Goal: Obtain resource: Download file/media

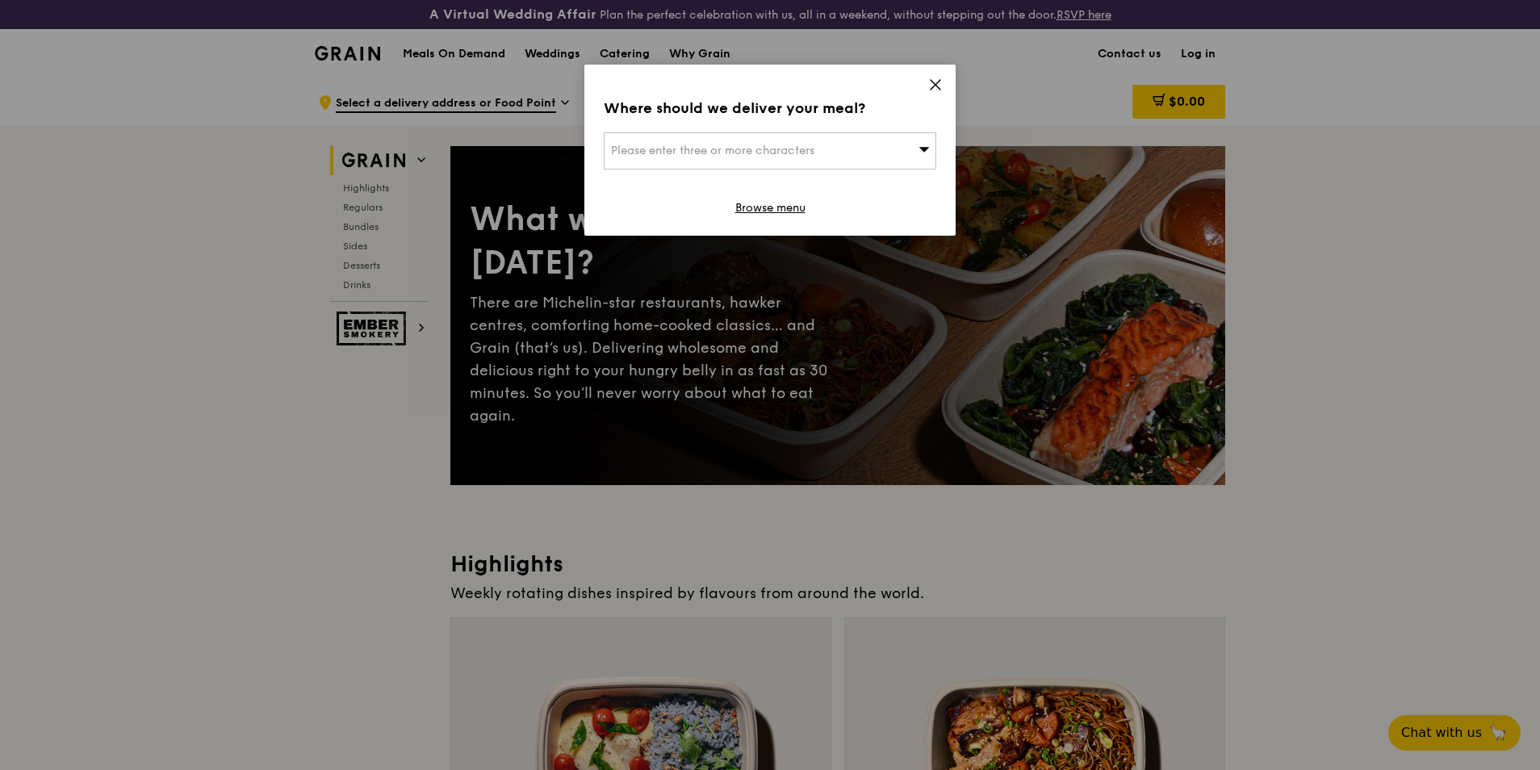
click at [939, 81] on icon at bounding box center [936, 85] width 10 height 10
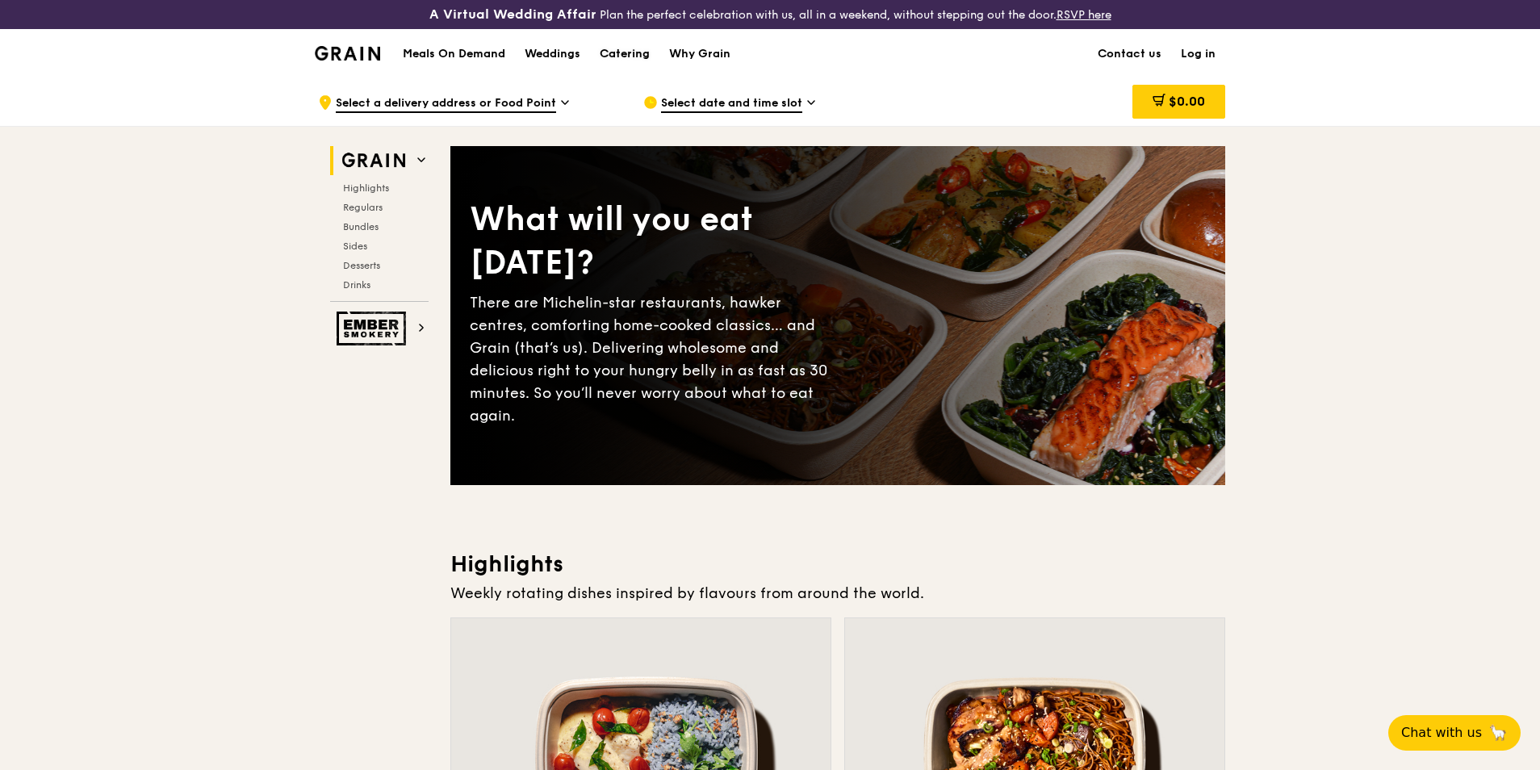
click at [615, 52] on div "Catering" at bounding box center [625, 54] width 50 height 48
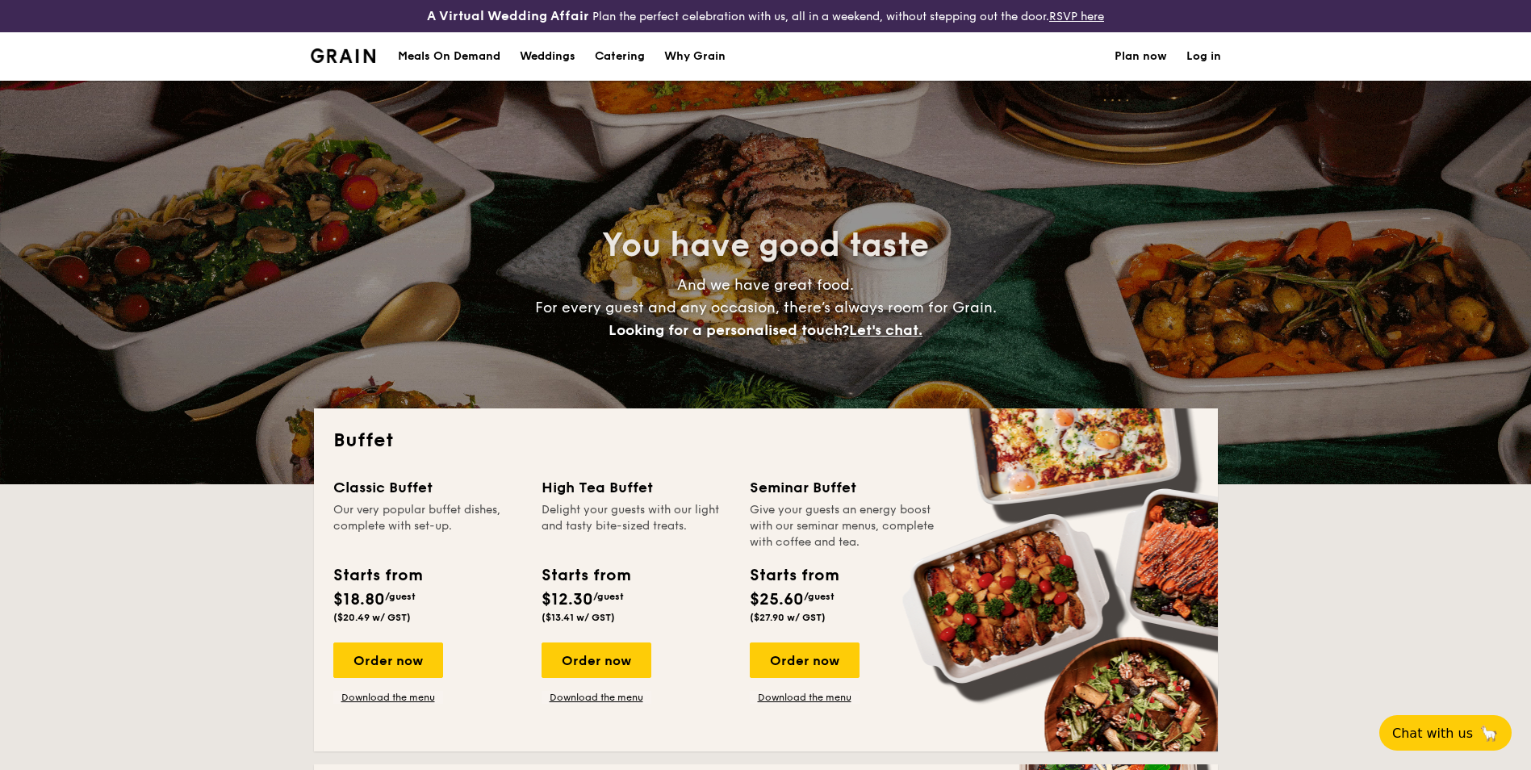
select select
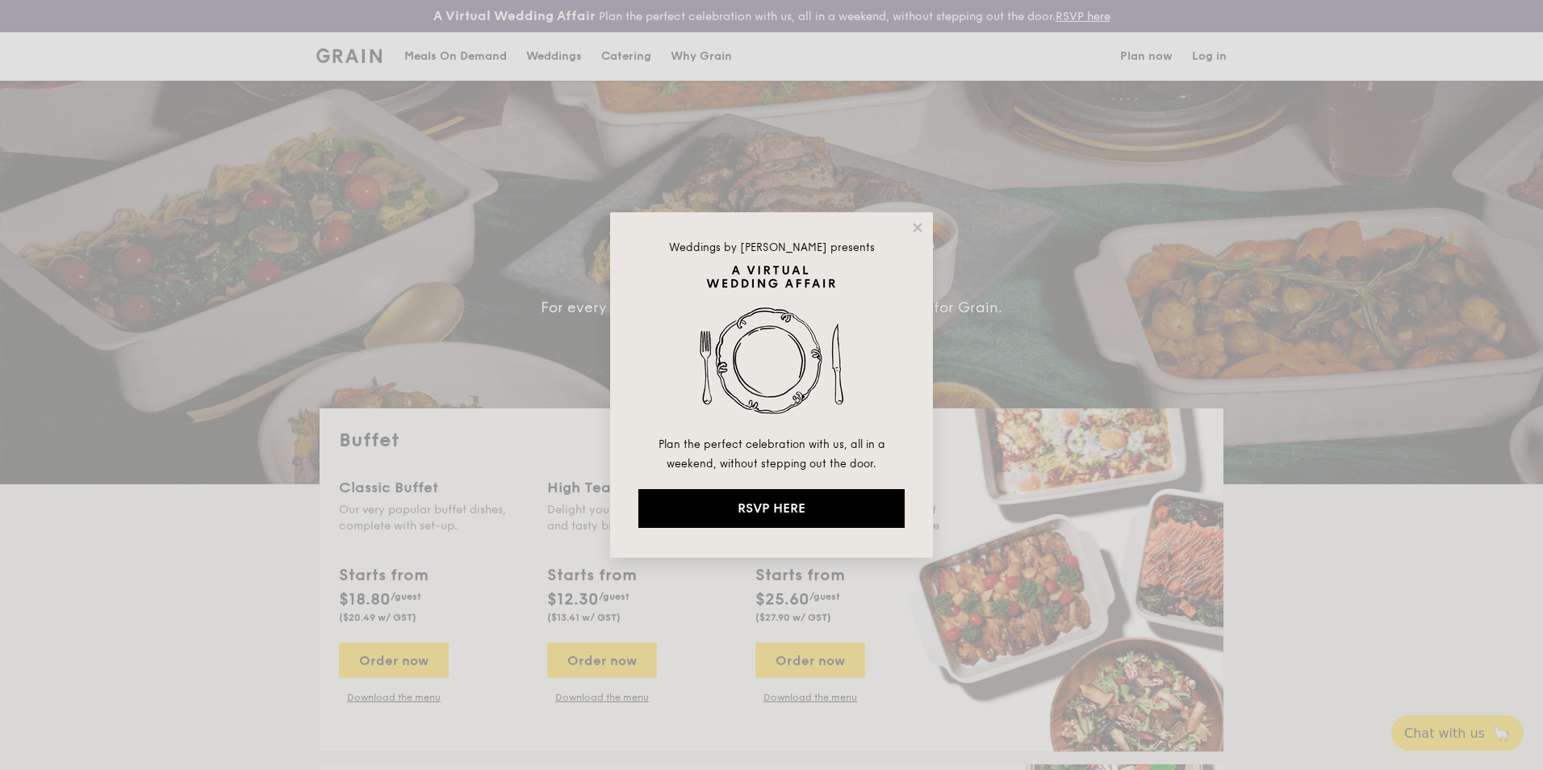
click at [921, 219] on div "Weddings by [PERSON_NAME] presents Plan the perfect celebration with us, all in…" at bounding box center [771, 384] width 323 height 345
click at [919, 228] on icon at bounding box center [917, 227] width 15 height 15
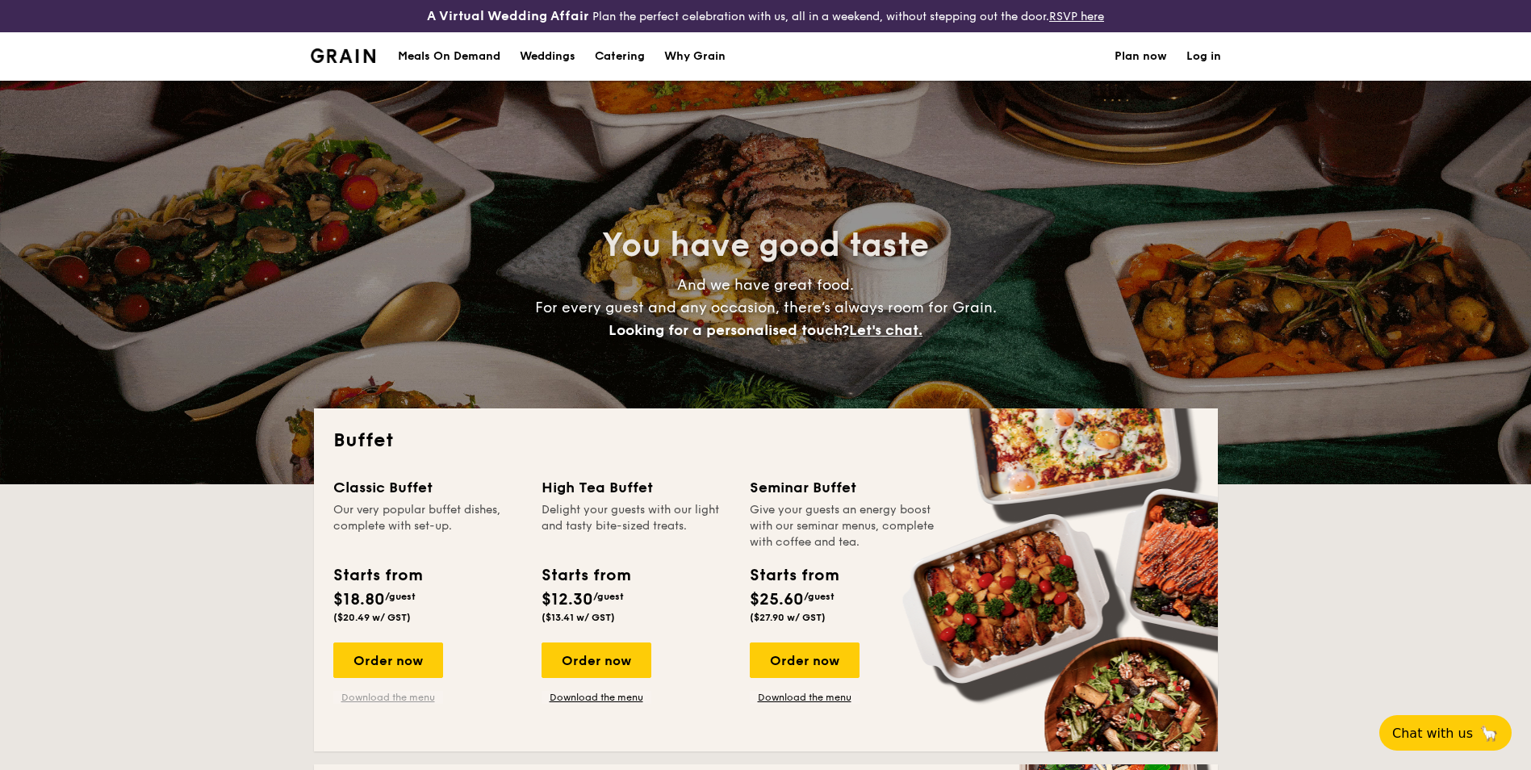
click at [407, 696] on link "Download the menu" at bounding box center [388, 697] width 110 height 13
